Goal: Obtain resource: Obtain resource

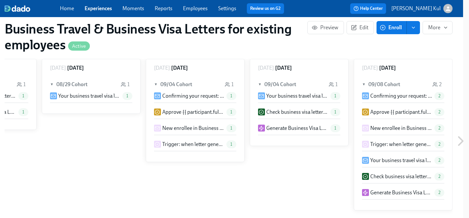
scroll to position [407, 6]
click at [462, 142] on icon at bounding box center [461, 141] width 4 height 8
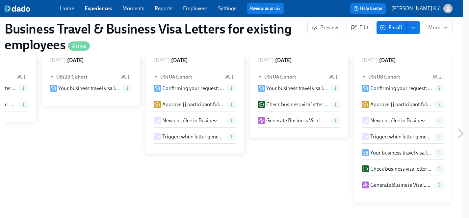
scroll to position [417, 6]
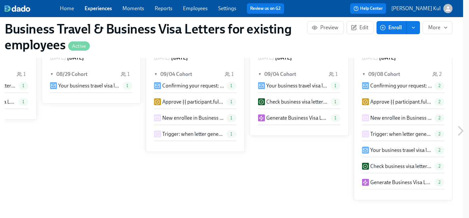
click at [394, 182] on p "Generate Business Visa Letter" at bounding box center [401, 182] width 62 height 7
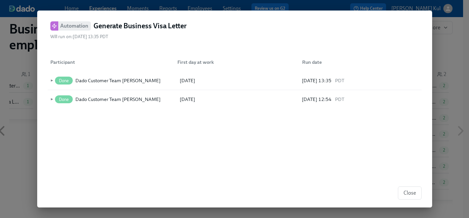
scroll to position [417, 1]
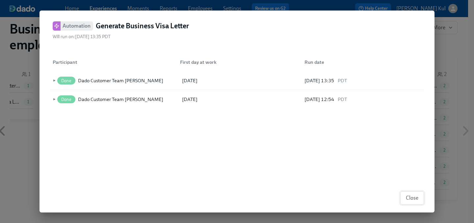
click at [416, 198] on span "Close" at bounding box center [412, 198] width 13 height 7
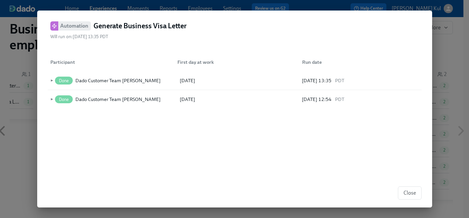
scroll to position [0, 166]
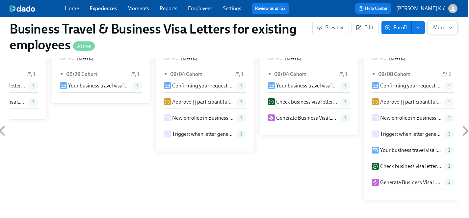
click at [449, 28] on icon "button" at bounding box center [450, 27] width 5 height 5
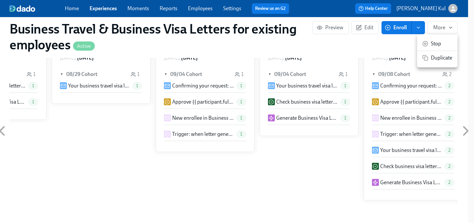
drag, startPoint x: 312, startPoint y: 190, endPoint x: 316, endPoint y: 180, distance: 10.8
click at [312, 190] on div at bounding box center [237, 111] width 474 height 223
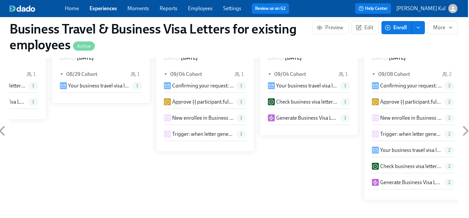
click at [66, 10] on link "Home" at bounding box center [72, 8] width 14 height 6
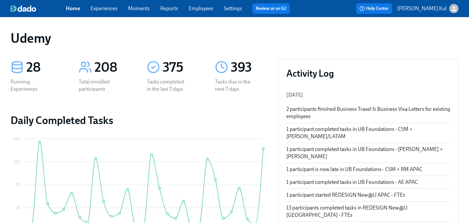
click at [368, 111] on div "2 participants finished Business Travel & Business Visa Letters for existing em…" at bounding box center [368, 113] width 164 height 14
click at [299, 110] on div "2 participants finished Business Travel & Business Visa Letters for existing em…" at bounding box center [368, 113] width 164 height 14
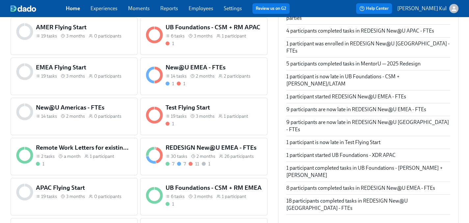
scroll to position [232, 0]
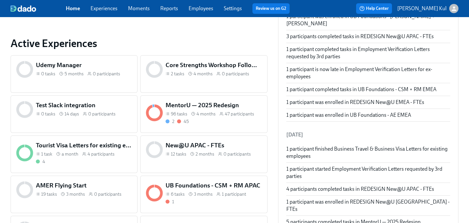
click at [77, 12] on div "Home Experiences Moments Reports Employees Settings Review us on G2" at bounding box center [180, 8] width 229 height 11
click at [107, 12] on link "Experiences" at bounding box center [103, 8] width 27 height 6
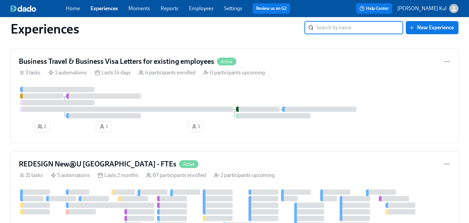
scroll to position [841, 0]
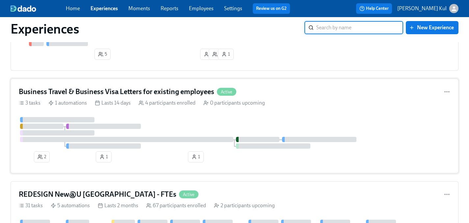
click at [102, 89] on h4 "Business Travel & Business Visa Letters for existing employees" at bounding box center [116, 92] width 195 height 10
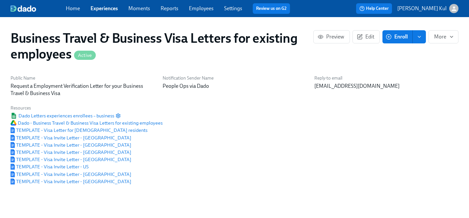
scroll to position [0, 171]
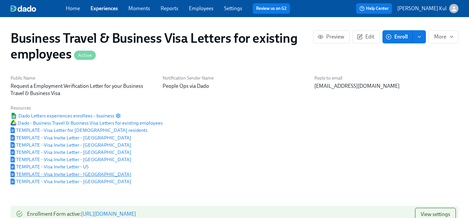
click at [59, 176] on span "TEMPLATE - Visa Invite Letter - [GEOGRAPHIC_DATA]" at bounding box center [71, 174] width 121 height 7
